Goal: Check status: Check status

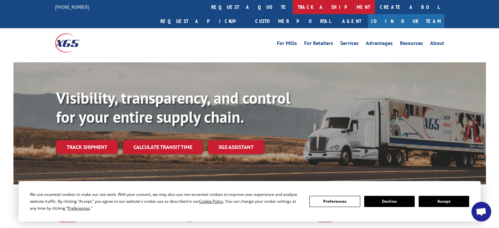
click at [293, 7] on link "track a shipment" at bounding box center [334, 7] width 82 height 14
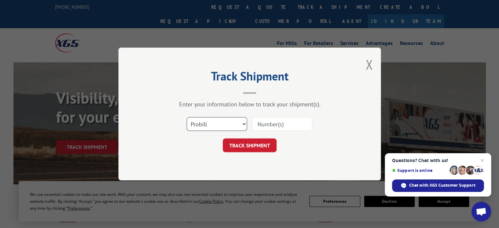
click at [232, 123] on select "Select category... Probill BOL PO" at bounding box center [217, 124] width 60 height 14
click at [223, 124] on select "Select category... Probill BOL PO" at bounding box center [217, 124] width 60 height 14
click at [187, 117] on select "Select category... Probill BOL PO" at bounding box center [217, 124] width 60 height 14
click at [271, 121] on input at bounding box center [282, 124] width 60 height 14
click at [288, 123] on input at bounding box center [282, 124] width 60 height 14
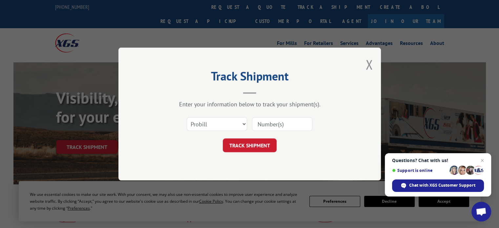
paste input "17606512"
type input "17606512"
click at [264, 147] on button "TRACK SHIPMENT" at bounding box center [250, 146] width 54 height 14
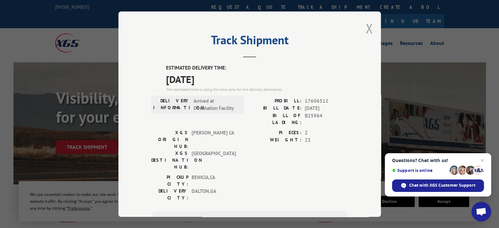
click at [366, 29] on button "Close modal" at bounding box center [369, 28] width 7 height 17
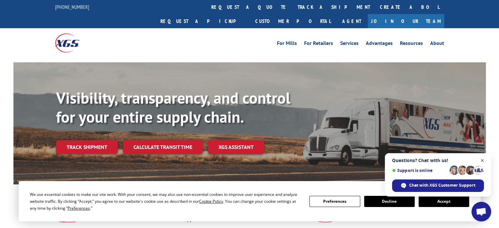
click at [481, 159] on span "Close chat" at bounding box center [483, 161] width 8 height 8
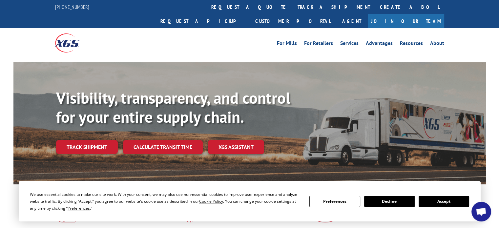
scroll to position [66, 0]
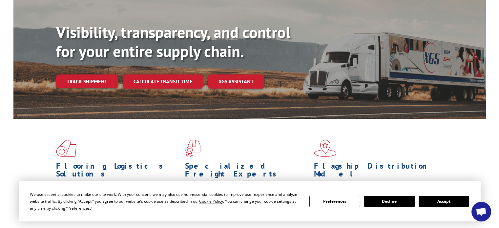
click at [443, 203] on button "Accept" at bounding box center [444, 201] width 51 height 11
